Goal: Task Accomplishment & Management: Manage account settings

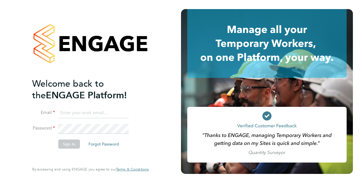
type input "greg.wimsey@vistry.co.uk"
click at [76, 145] on button "Sign In" at bounding box center [69, 144] width 22 height 9
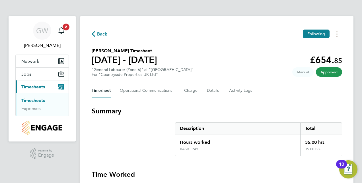
click at [31, 99] on link "Timesheets" at bounding box center [33, 100] width 24 height 5
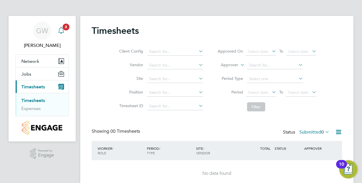
click at [63, 31] on icon "Main navigation" at bounding box center [61, 30] width 7 height 7
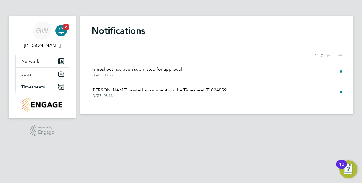
click at [341, 93] on span at bounding box center [341, 92] width 2 height 2
click at [167, 90] on span "[PERSON_NAME] posted a comment on the Timesheet T1824859" at bounding box center [159, 90] width 135 height 7
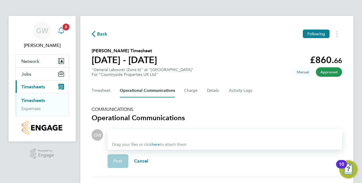
click at [64, 30] on icon "Main navigation" at bounding box center [61, 30] width 7 height 7
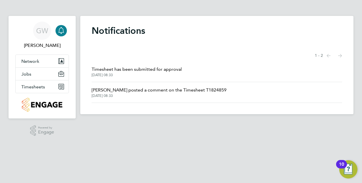
click at [120, 67] on span "Timesheet has been submitted for approval" at bounding box center [137, 69] width 90 height 7
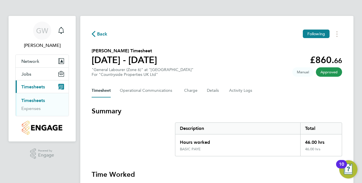
click at [33, 86] on span "Timesheets" at bounding box center [33, 86] width 24 height 5
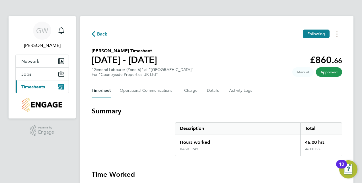
click at [34, 86] on span "Timesheets" at bounding box center [33, 86] width 24 height 5
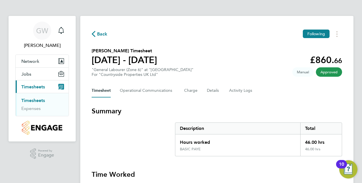
click at [343, 165] on div "10" at bounding box center [341, 168] width 5 height 7
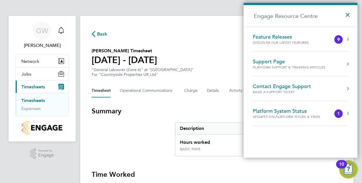
click at [348, 13] on button "×" at bounding box center [349, 13] width 8 height 13
